Goal: Transaction & Acquisition: Purchase product/service

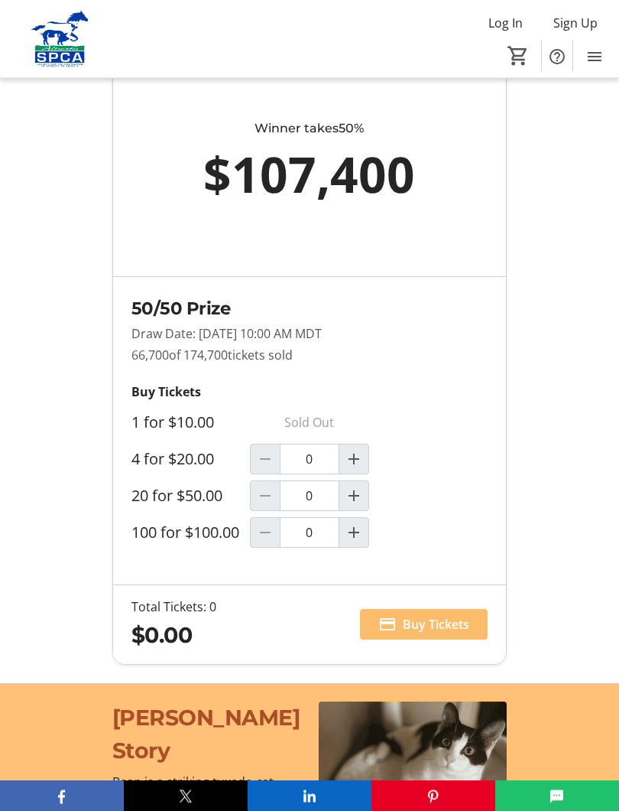
scroll to position [1250, 0]
click at [359, 505] on mat-icon "Increment by one" at bounding box center [354, 495] width 18 height 18
type input "1"
click at [361, 541] on mat-icon "Increment by one" at bounding box center [354, 532] width 18 height 18
type input "1"
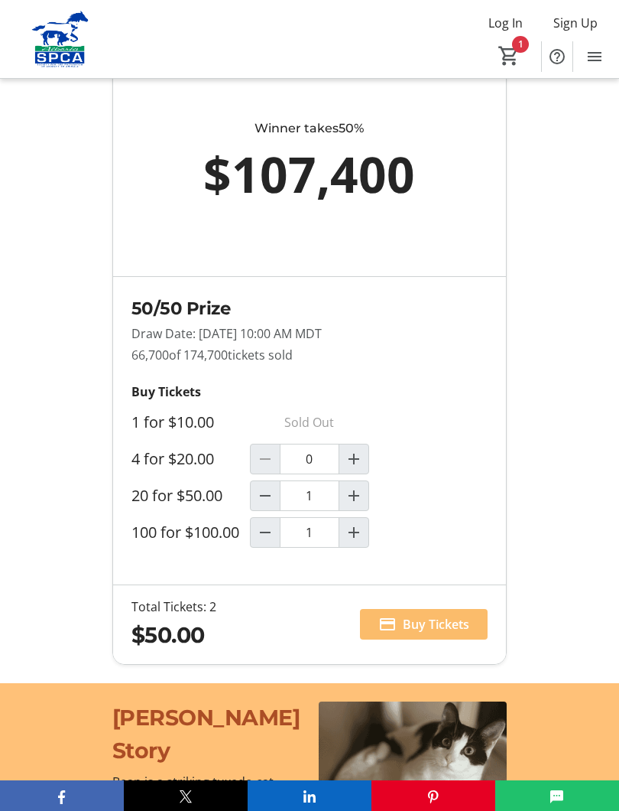
click at [262, 505] on mat-icon "Decrement by one" at bounding box center [265, 495] width 18 height 18
type input "0"
click at [442, 633] on span "Buy Tickets" at bounding box center [436, 624] width 67 height 18
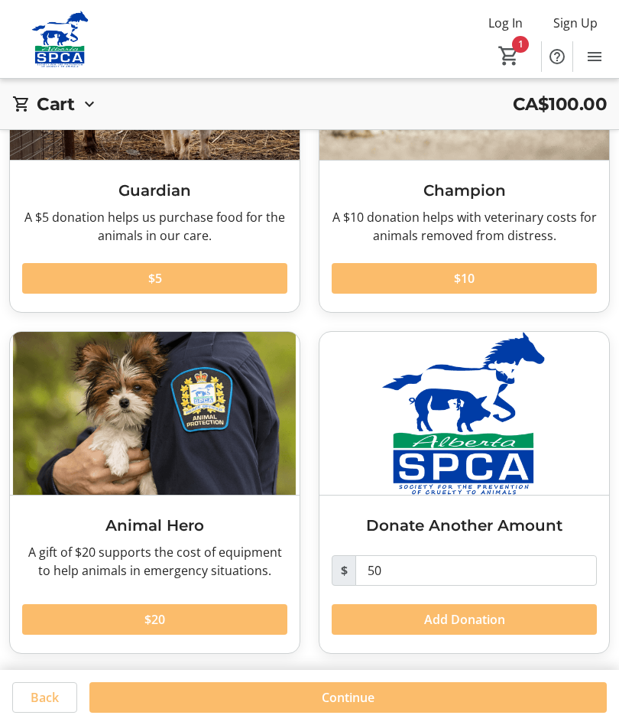
scroll to position [192, 0]
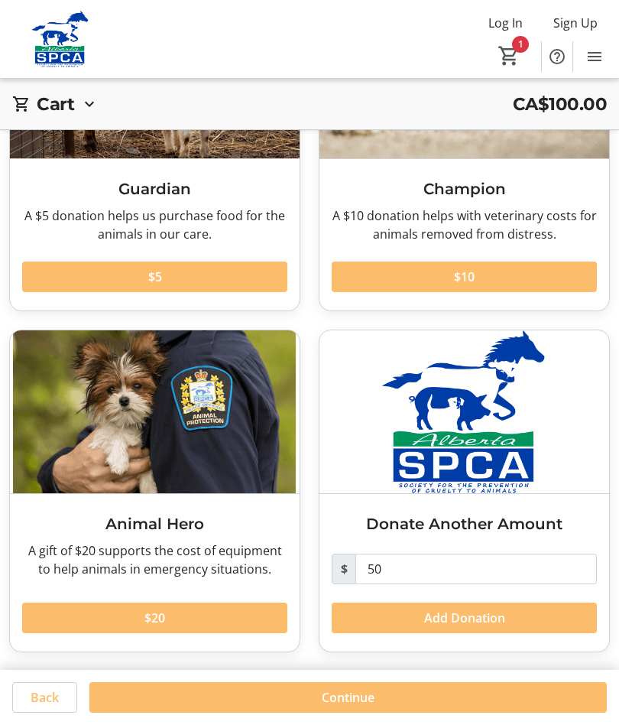
click at [193, 689] on span at bounding box center [348, 697] width 518 height 37
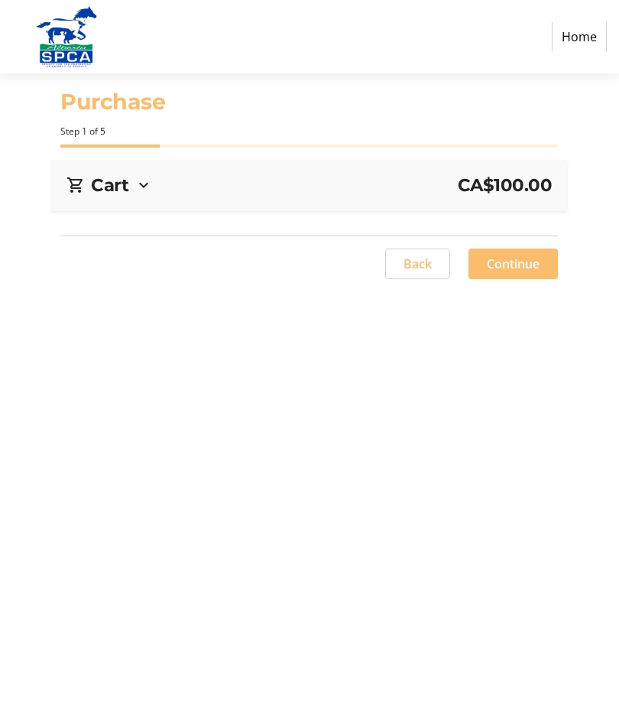
select select "CA"
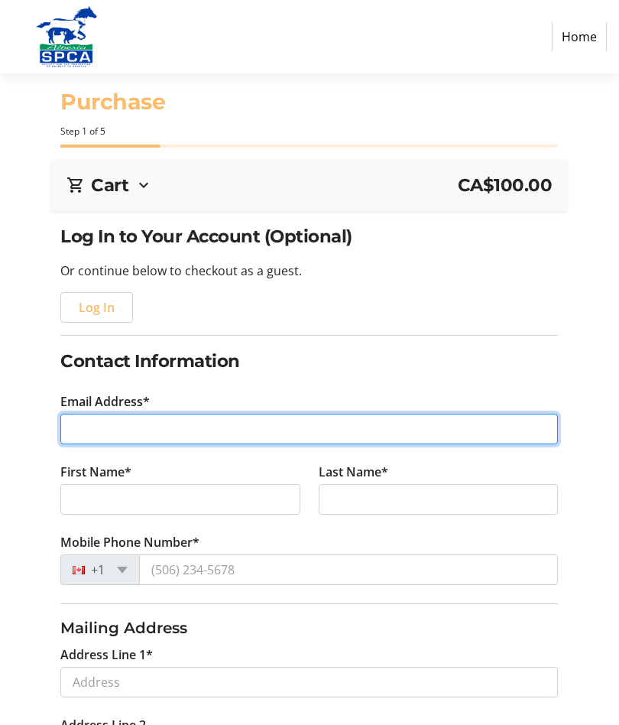
click at [90, 417] on input "Email Address*" at bounding box center [309, 429] width 498 height 31
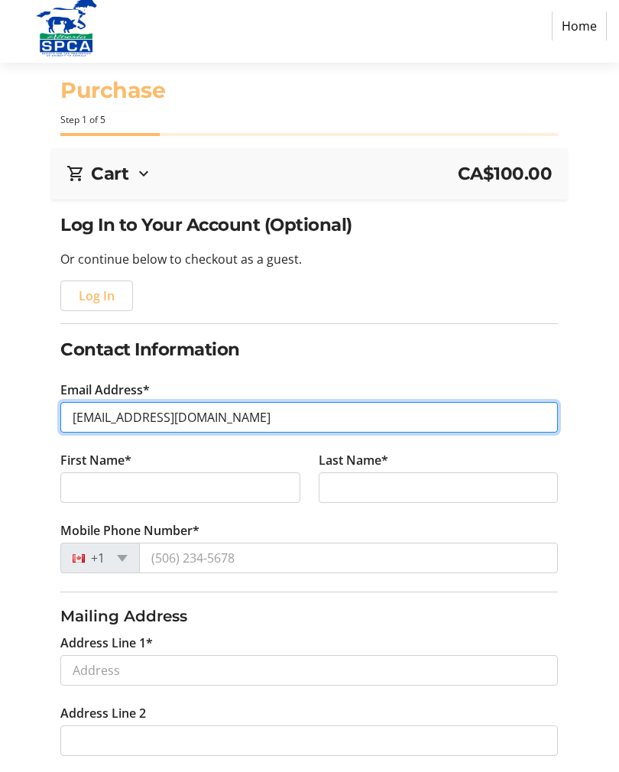
type input "[EMAIL_ADDRESS][DOMAIN_NAME]"
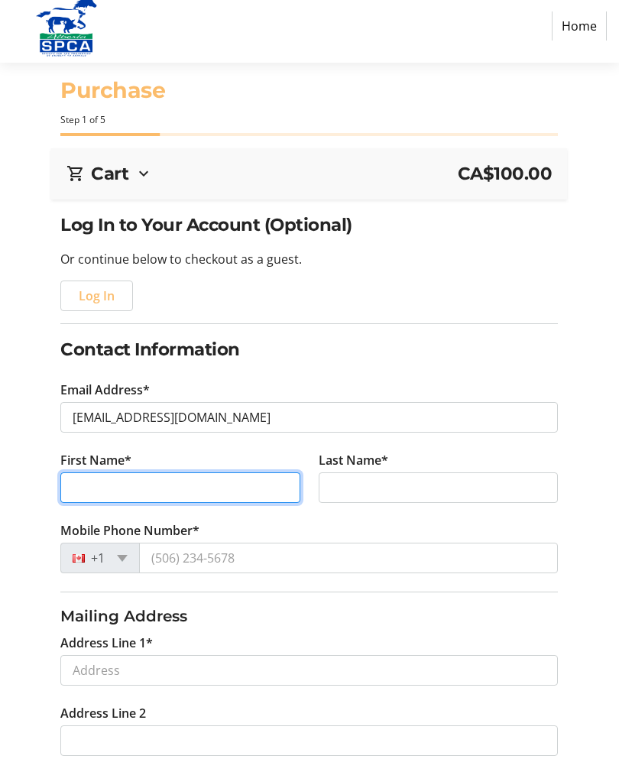
click at [238, 484] on input "First Name*" at bounding box center [180, 499] width 240 height 31
type input "[PERSON_NAME]"
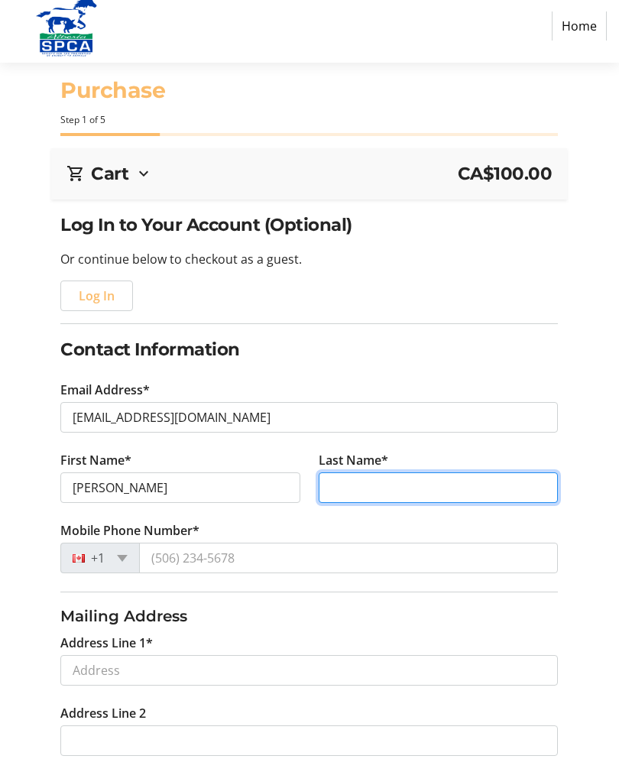
click at [399, 484] on input "Last Name*" at bounding box center [439, 499] width 240 height 31
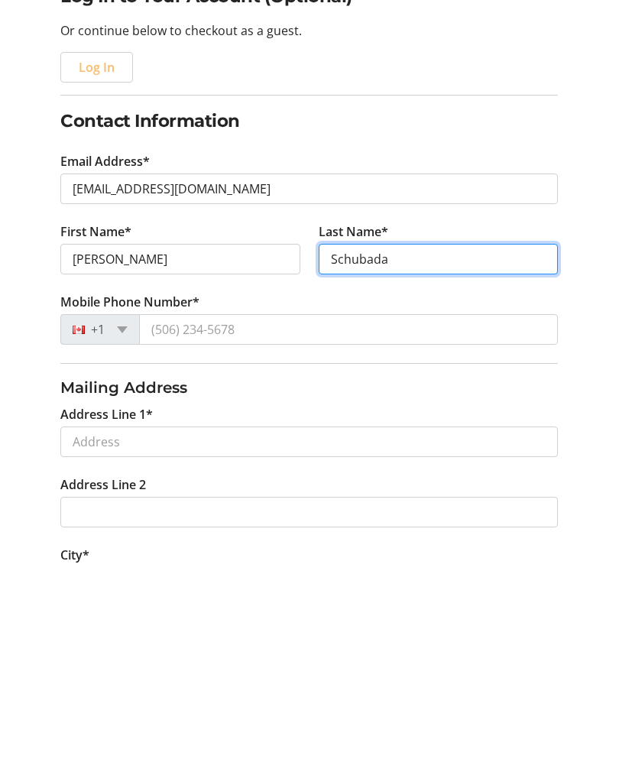
scroll to position [34, 0]
type input "Schubada"
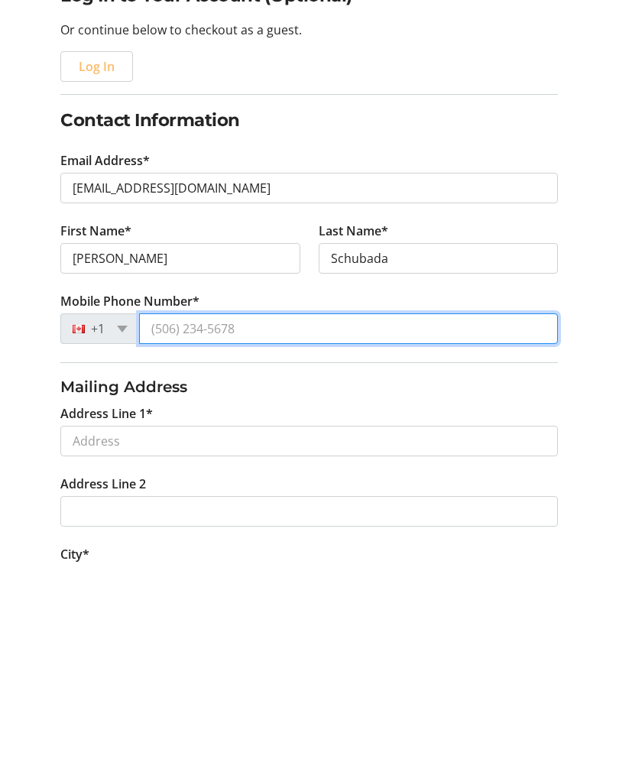
click at [218, 520] on input "Mobile Phone Number*" at bounding box center [348, 535] width 419 height 31
type input "[PHONE_NUMBER]"
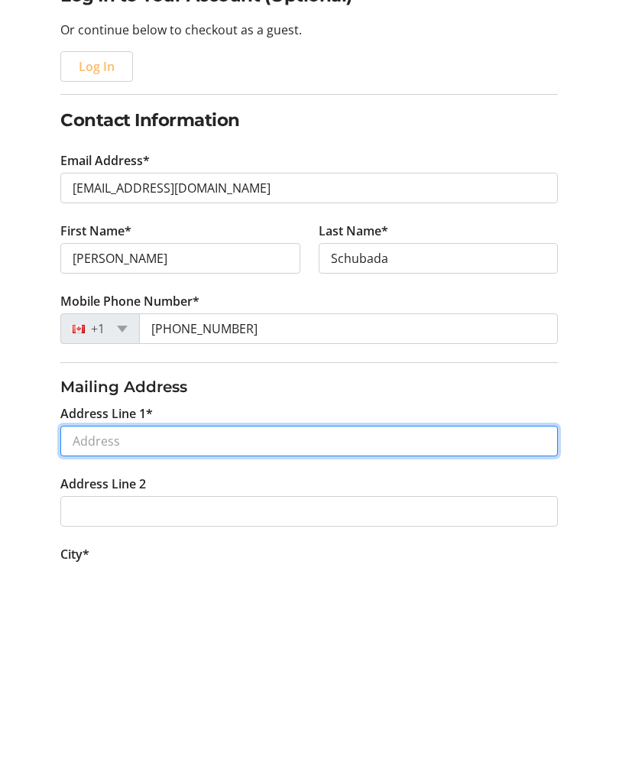
click at [241, 632] on input "Address Line 1*" at bounding box center [309, 647] width 498 height 31
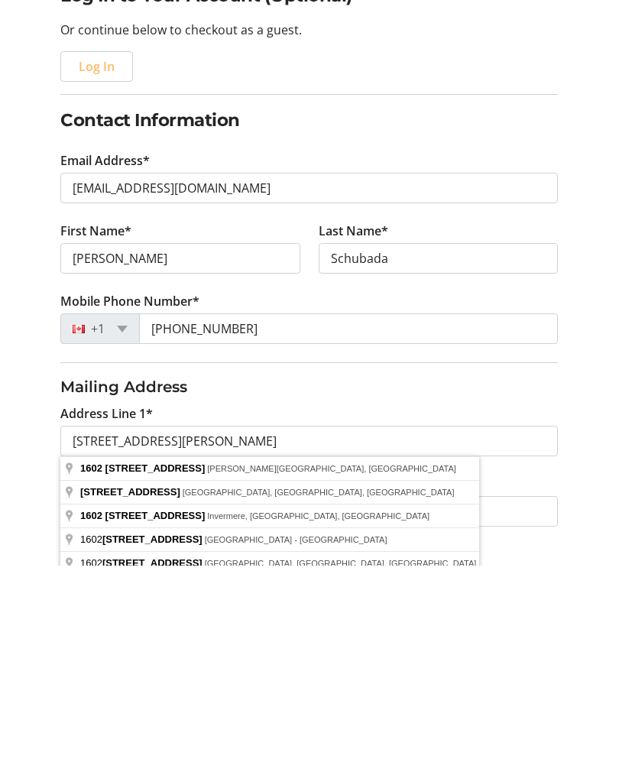
type input "[STREET_ADDRESS]"
type input "[PERSON_NAME]"
select select "AB"
type input "T9W 1K1"
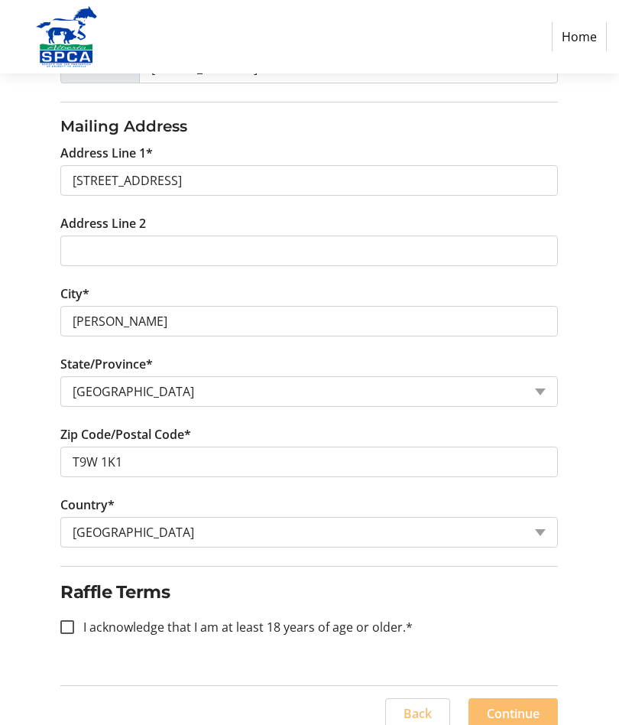
scroll to position [516, 0]
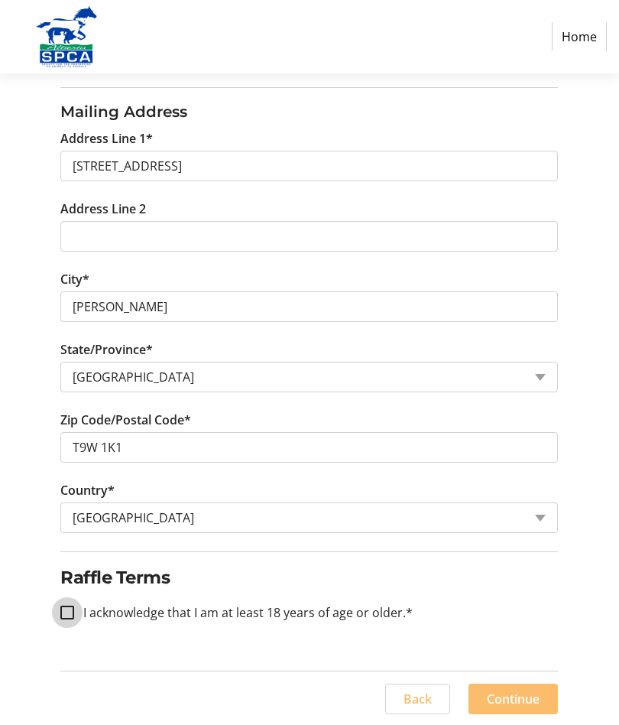
click at [67, 606] on input "I acknowledge that I am at least 18 years of age or older.*" at bounding box center [67, 613] width 14 height 14
checkbox input "true"
click at [532, 699] on span "Continue" at bounding box center [513, 699] width 53 height 18
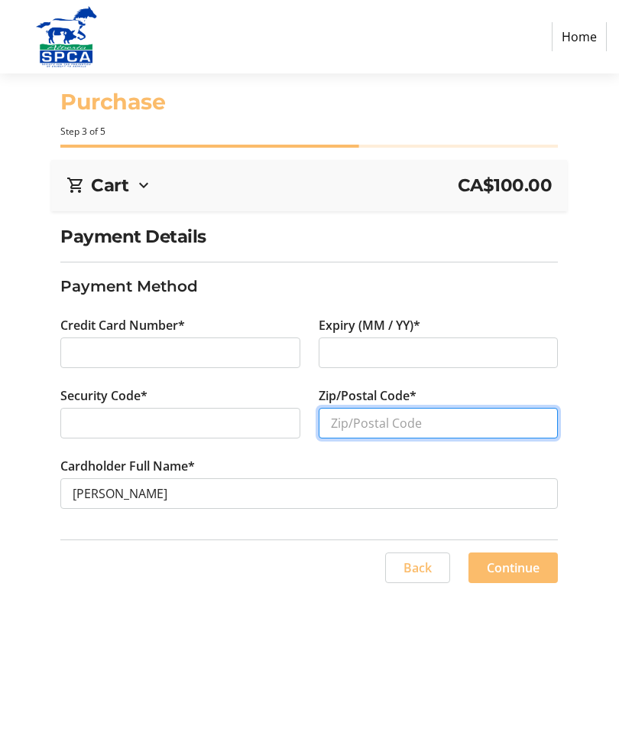
click at [454, 415] on input "Zip/Postal Code*" at bounding box center [439, 423] width 240 height 31
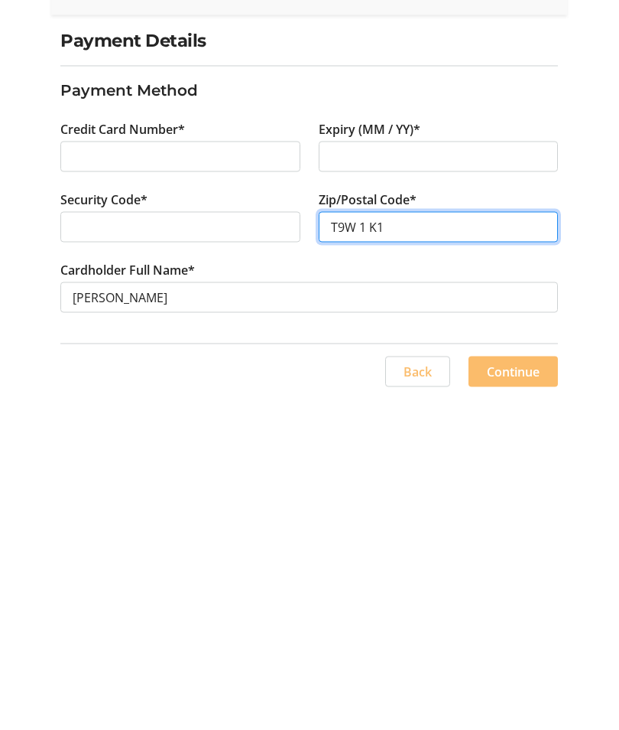
type input "T9W 1 K1"
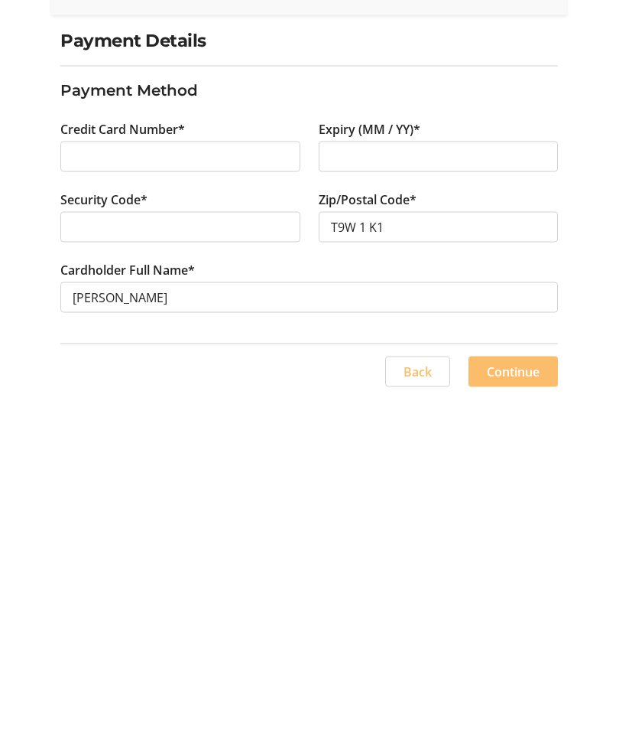
click at [522, 558] on span "Continue" at bounding box center [513, 567] width 53 height 18
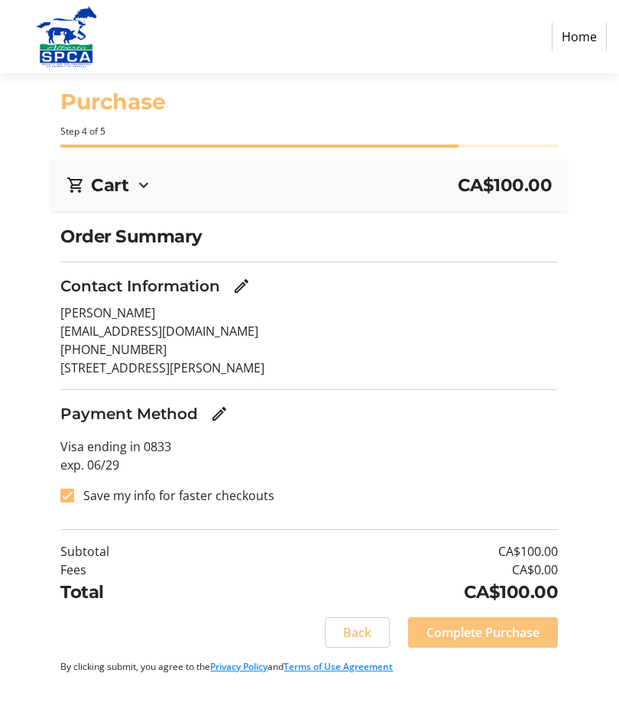
click at [497, 632] on span "Complete Purchase" at bounding box center [483, 632] width 113 height 18
